Goal: Navigation & Orientation: Find specific page/section

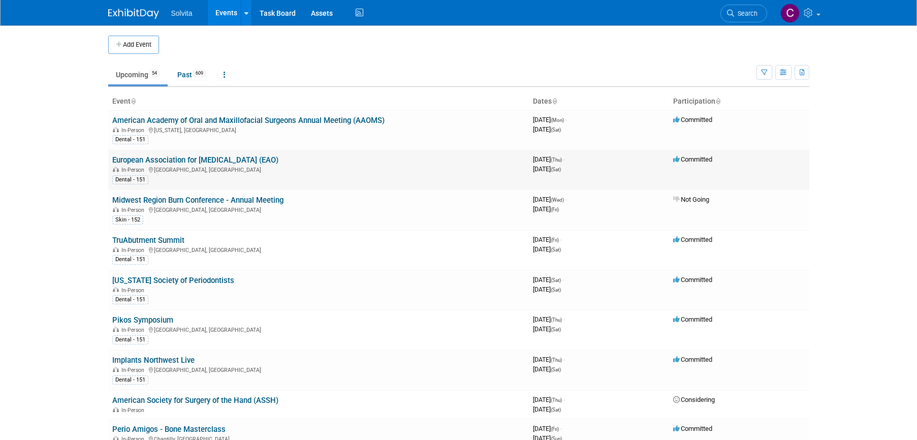
click at [209, 158] on link "European Association for [MEDICAL_DATA] (EAO)" at bounding box center [195, 159] width 166 height 9
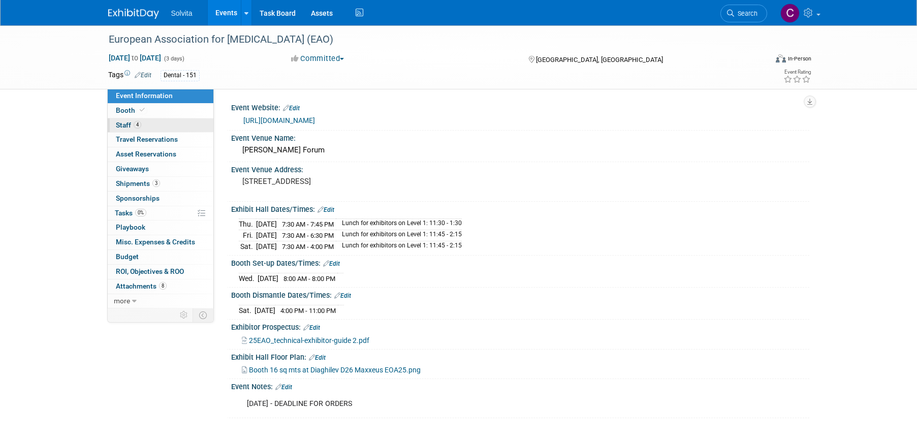
click at [128, 120] on link "4 Staff 4" at bounding box center [161, 125] width 106 height 14
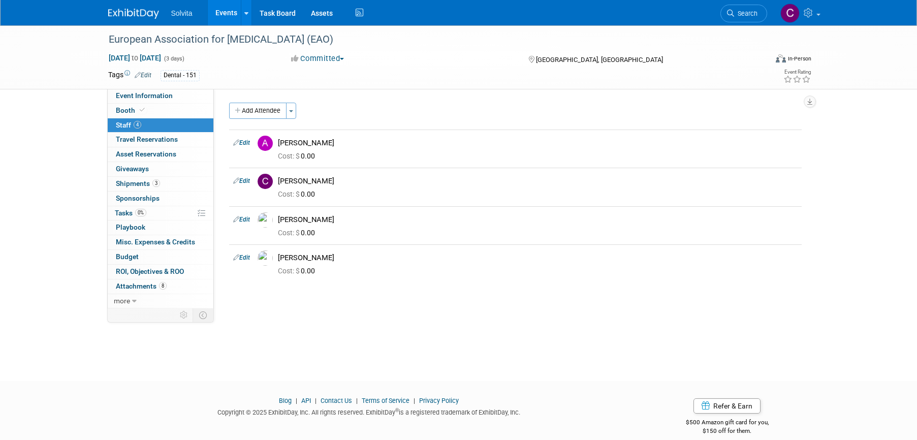
click at [227, 16] on link "Events" at bounding box center [226, 12] width 37 height 25
